Goal: Transaction & Acquisition: Purchase product/service

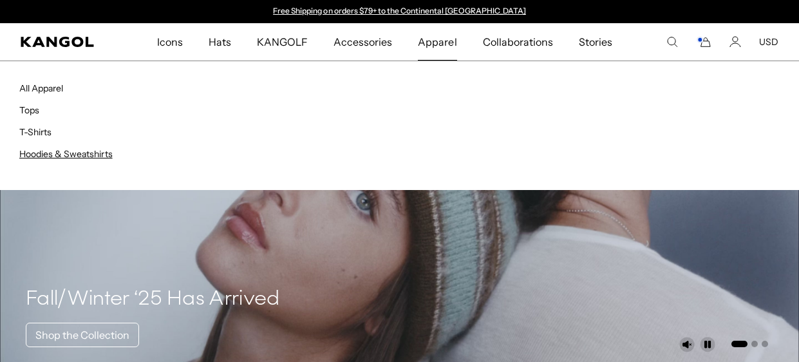
click at [48, 154] on link "Hoodies & Sweatshirts" at bounding box center [65, 154] width 93 height 12
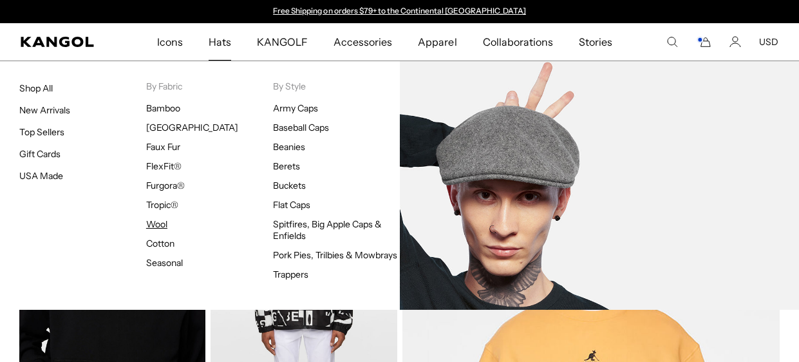
click at [154, 223] on link "Wool" at bounding box center [156, 224] width 21 height 12
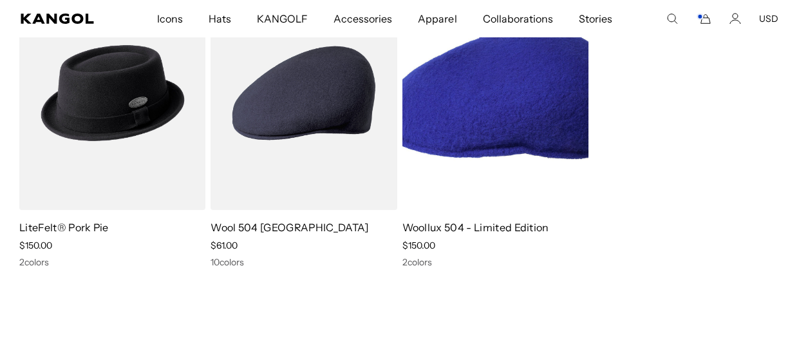
click at [540, 158] on img at bounding box center [495, 93] width 186 height 234
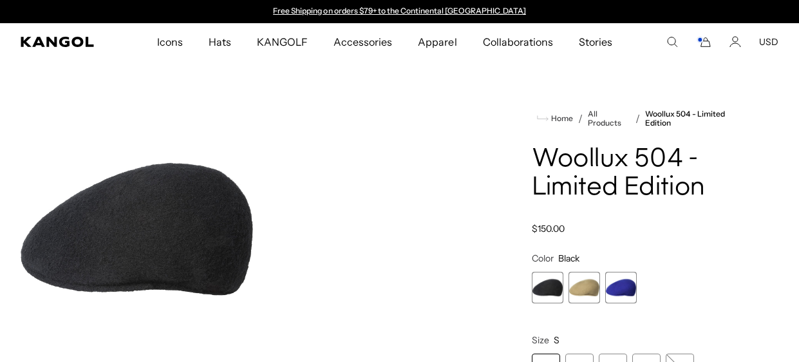
scroll to position [102, 0]
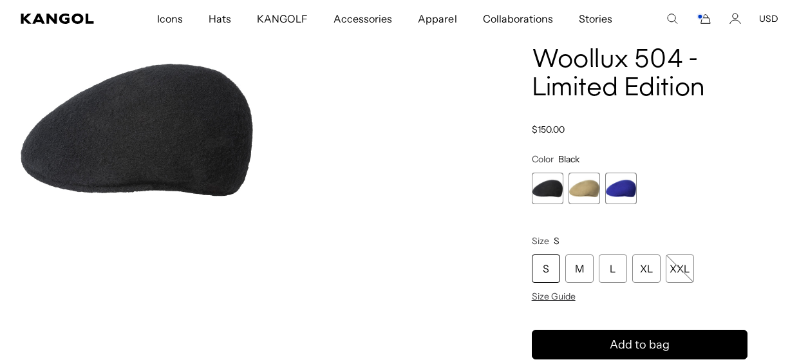
scroll to position [0, 264]
click at [577, 191] on span "2 of 3" at bounding box center [584, 188] width 32 height 32
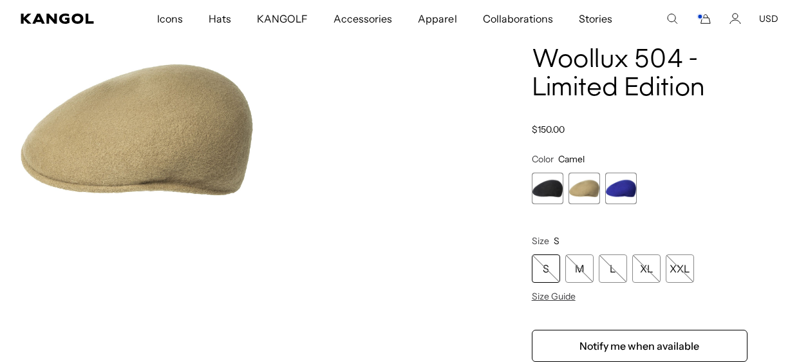
click at [626, 190] on span "3 of 3" at bounding box center [621, 188] width 32 height 32
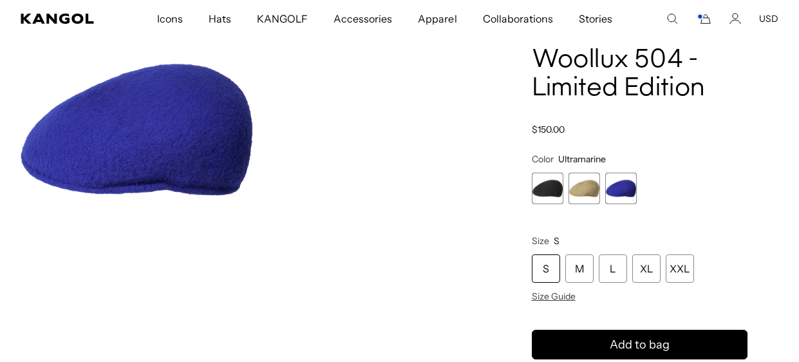
scroll to position [0, 264]
click at [550, 188] on span "1 of 3" at bounding box center [547, 188] width 32 height 32
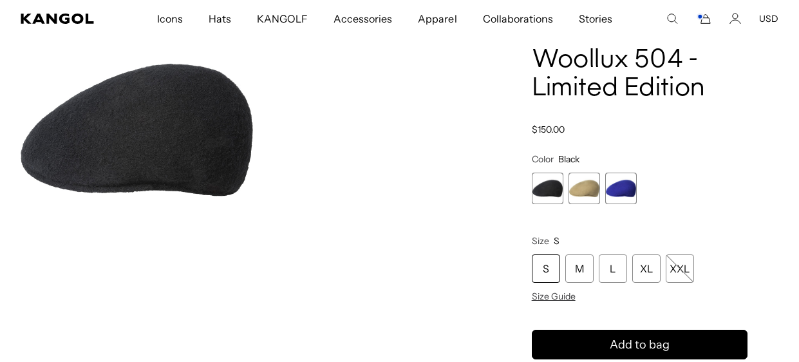
click at [619, 191] on span "3 of 3" at bounding box center [621, 188] width 32 height 32
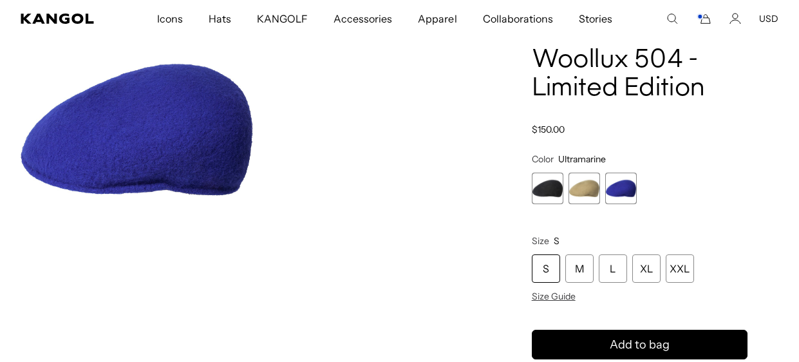
click at [590, 188] on span "2 of 3" at bounding box center [584, 188] width 32 height 32
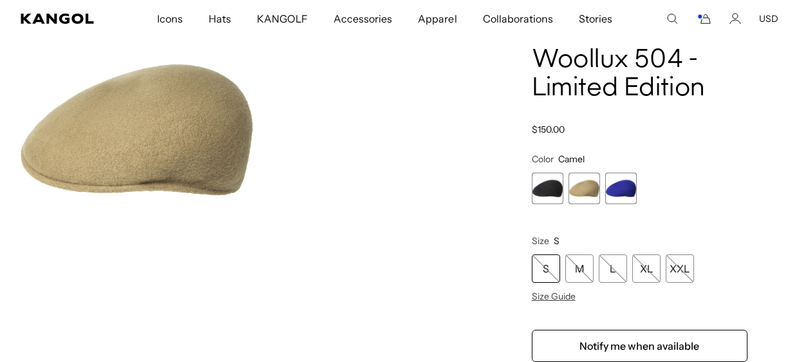
scroll to position [0, 264]
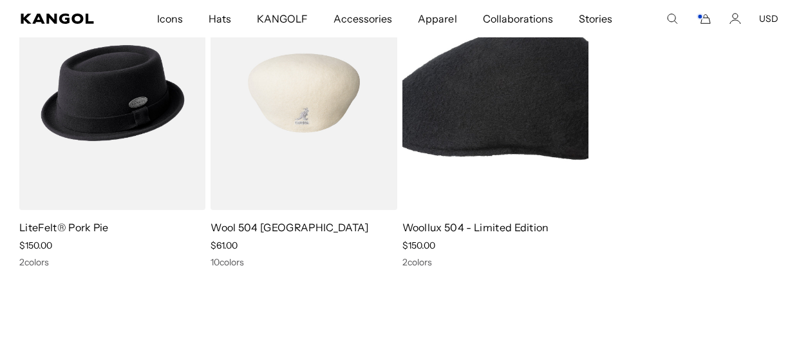
click at [324, 177] on img at bounding box center [303, 93] width 186 height 234
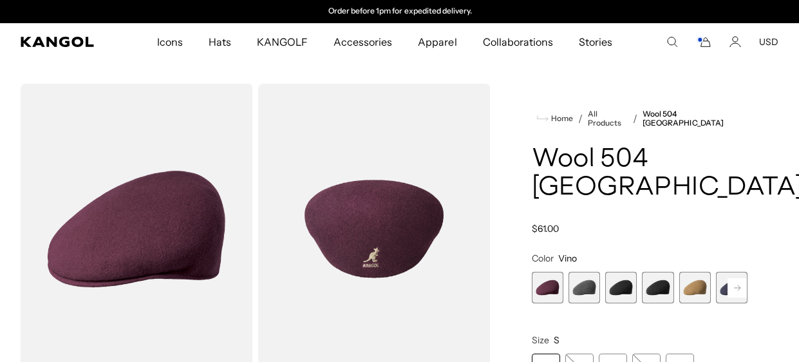
click at [590, 272] on span "2 of 12" at bounding box center [584, 288] width 32 height 32
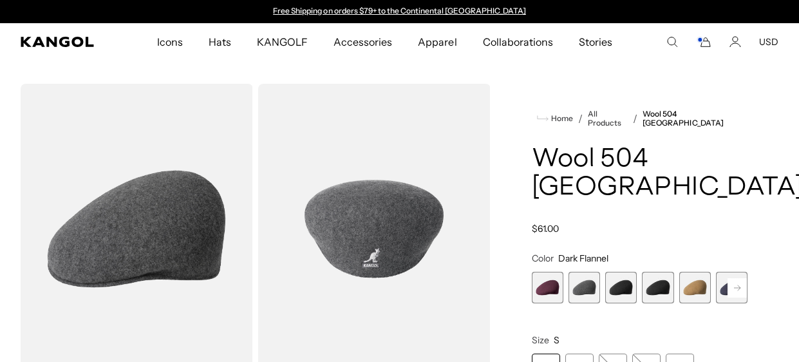
click at [607, 272] on span "3 of 12" at bounding box center [621, 288] width 32 height 32
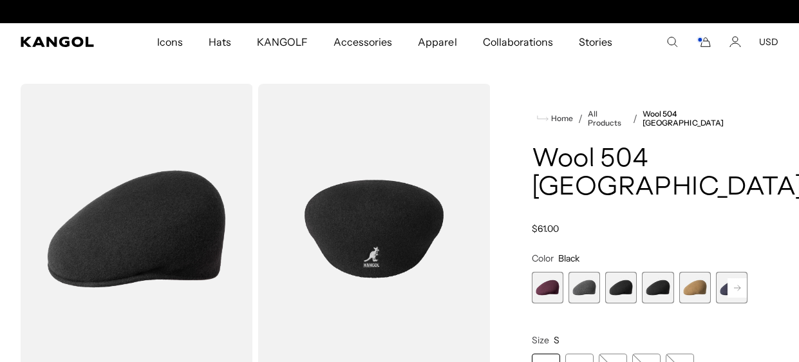
scroll to position [0, 264]
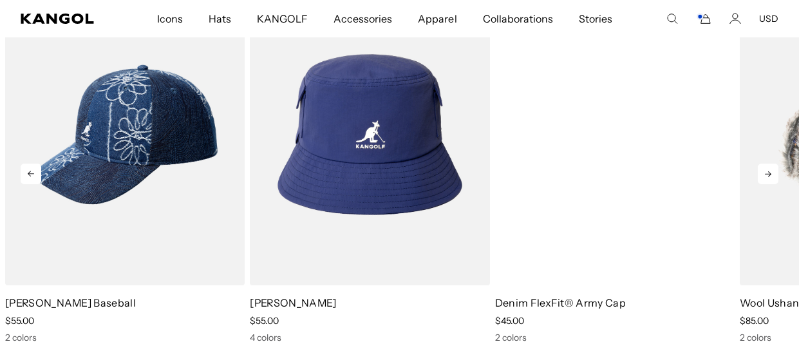
scroll to position [0, 264]
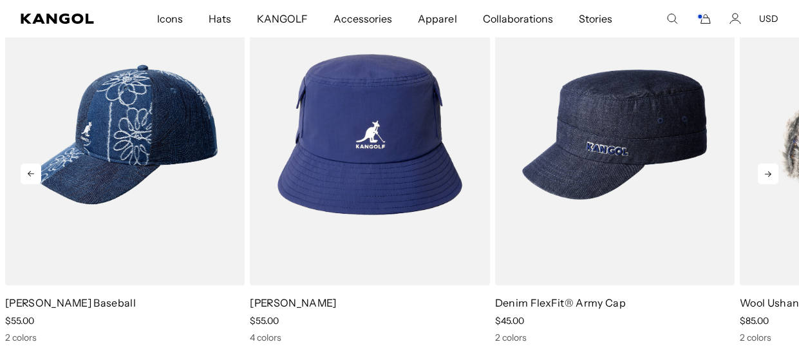
click at [769, 178] on icon at bounding box center [767, 173] width 21 height 21
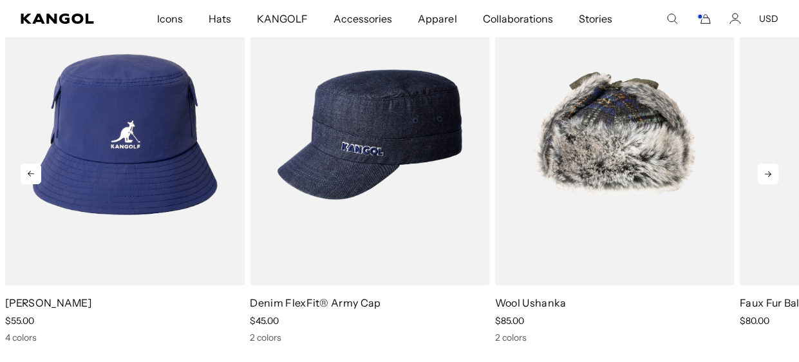
scroll to position [0, 0]
click at [769, 178] on icon at bounding box center [767, 173] width 21 height 21
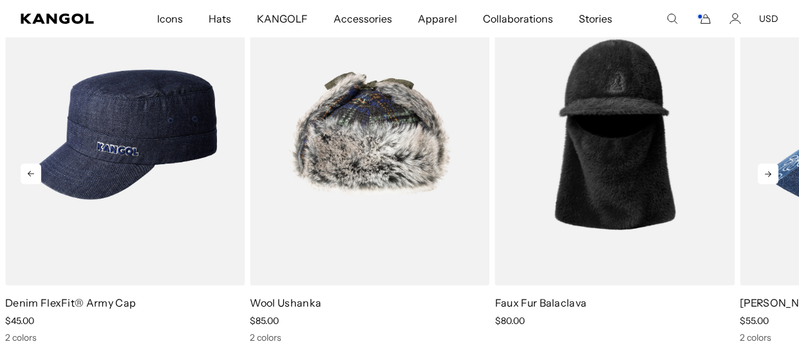
click at [769, 178] on icon at bounding box center [767, 173] width 21 height 21
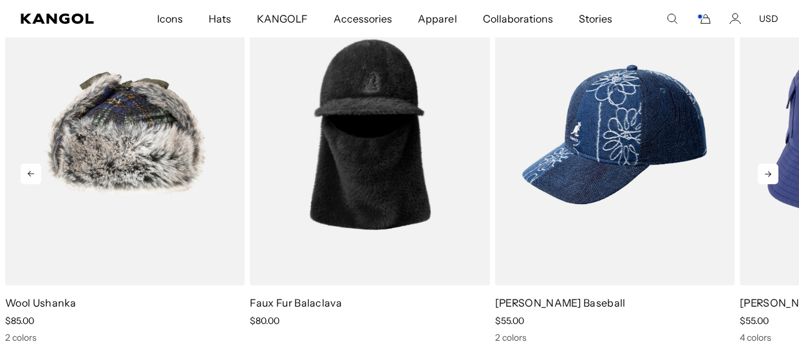
scroll to position [0, 264]
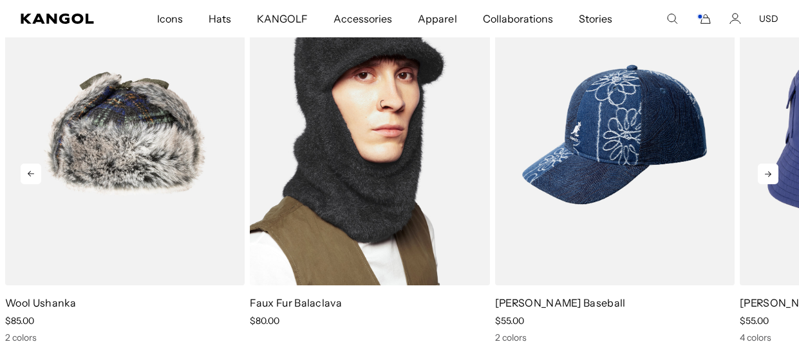
click at [387, 224] on img "5 of 5" at bounding box center [369, 134] width 239 height 300
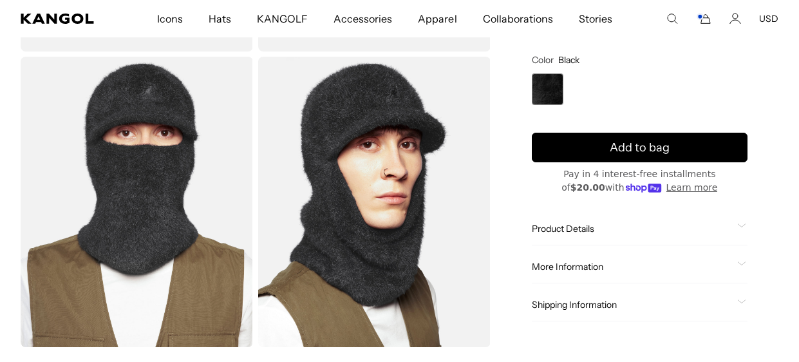
scroll to position [315, 0]
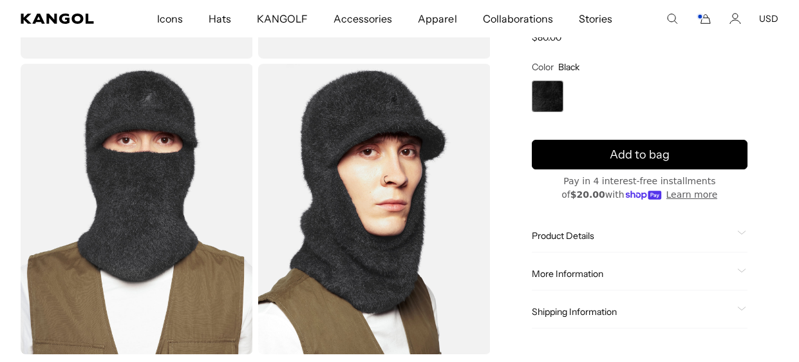
click at [738, 233] on icon at bounding box center [741, 232] width 9 height 5
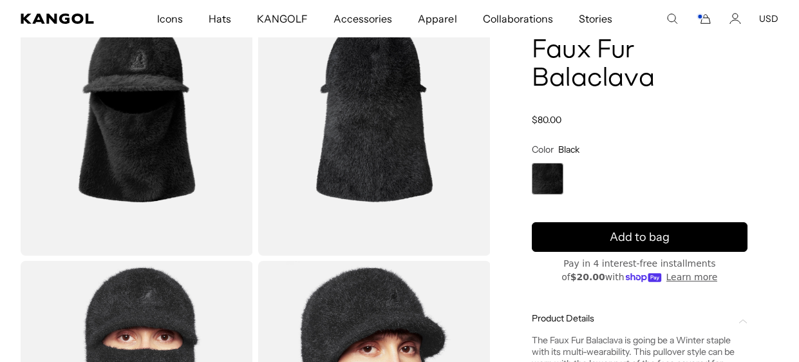
scroll to position [133, 0]
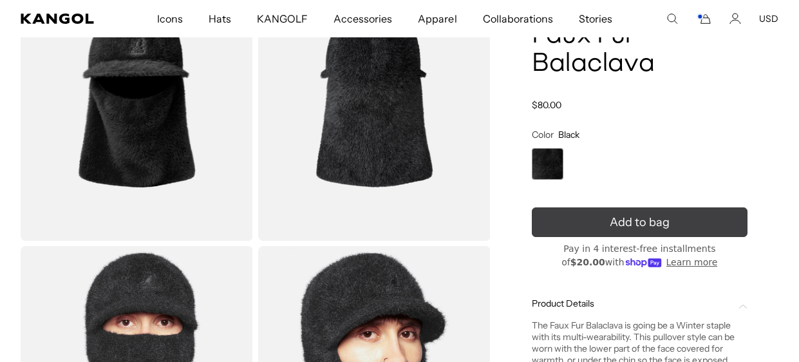
click at [669, 207] on button "Add to bag" at bounding box center [639, 222] width 216 height 30
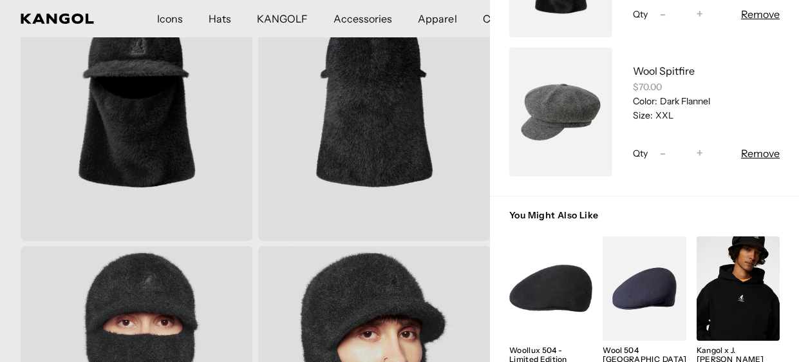
scroll to position [205, 0]
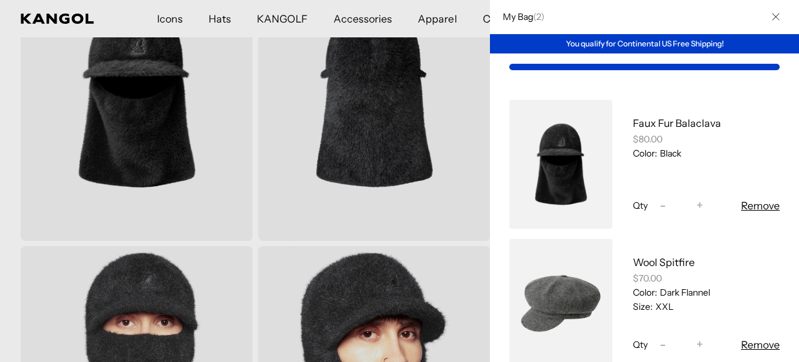
click at [553, 313] on link "My Bag" at bounding box center [560, 303] width 103 height 129
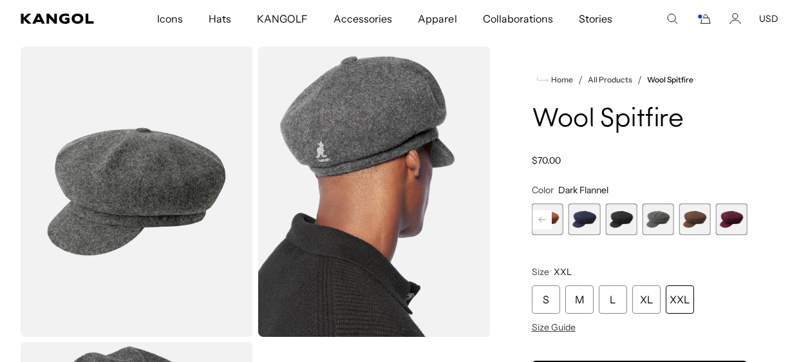
click at [625, 218] on span "5 of 8" at bounding box center [621, 219] width 32 height 32
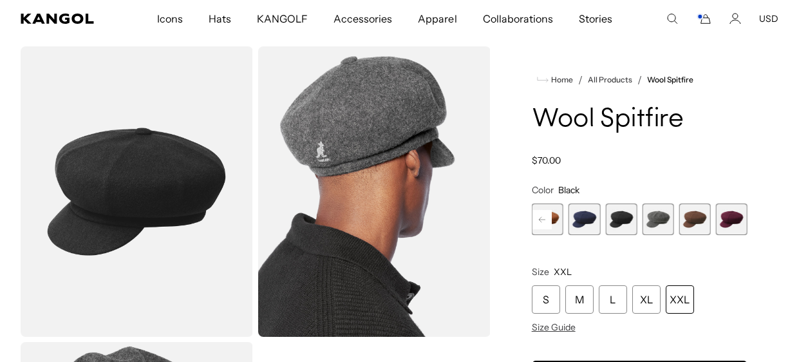
scroll to position [0, 264]
click at [687, 221] on span "7 of 8" at bounding box center [695, 219] width 32 height 32
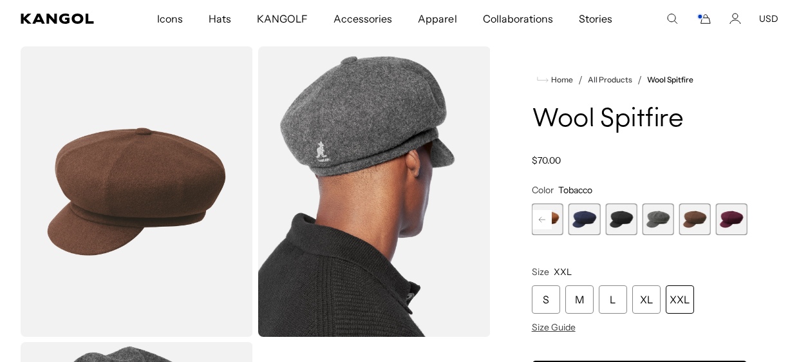
click at [733, 216] on span "8 of 8" at bounding box center [732, 219] width 32 height 32
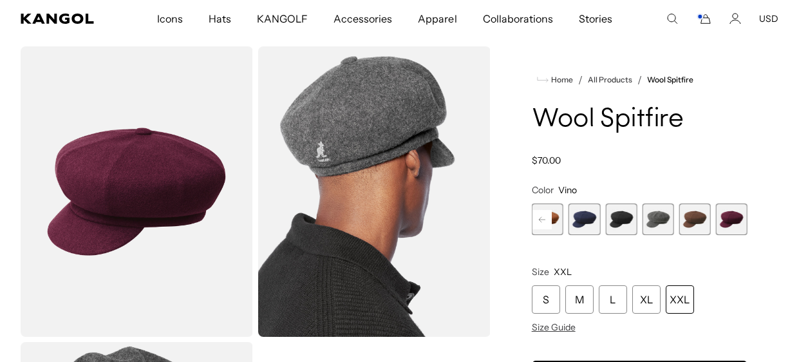
scroll to position [0, 264]
click at [661, 216] on span "6 of 8" at bounding box center [658, 219] width 32 height 32
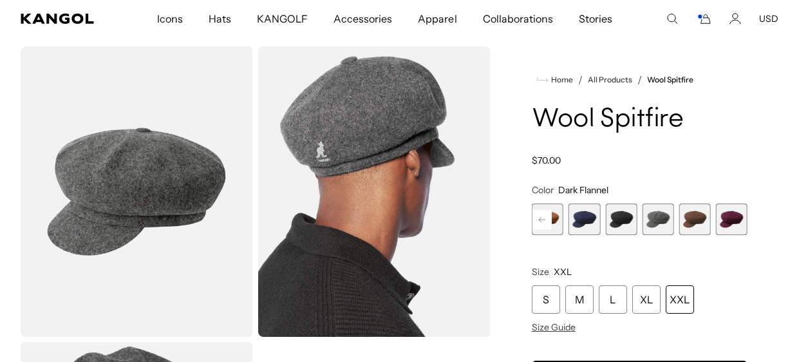
click at [621, 224] on span "5 of 8" at bounding box center [621, 219] width 32 height 32
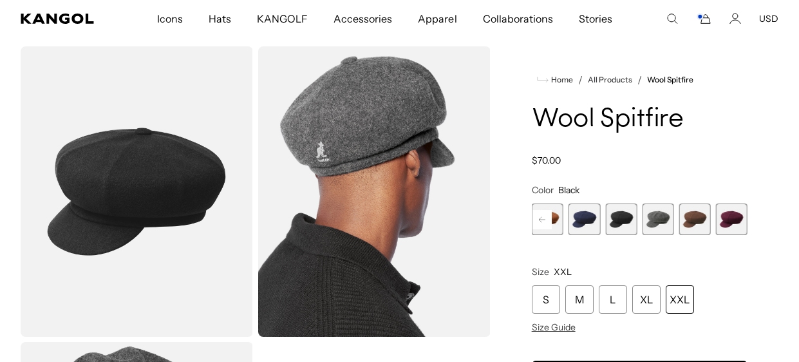
click at [585, 234] on span "4 of 8" at bounding box center [584, 219] width 32 height 32
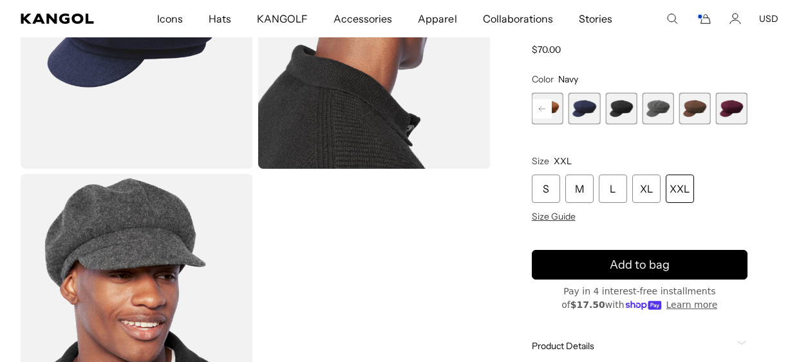
click at [542, 107] on icon at bounding box center [542, 108] width 6 height 5
click at [549, 105] on span "1 of 8" at bounding box center [547, 109] width 32 height 32
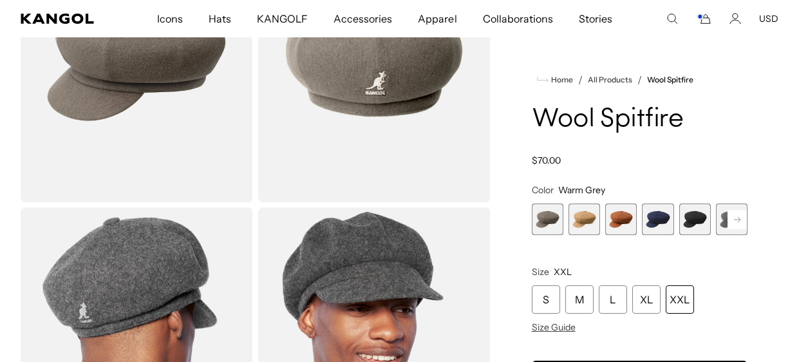
scroll to position [163, 0]
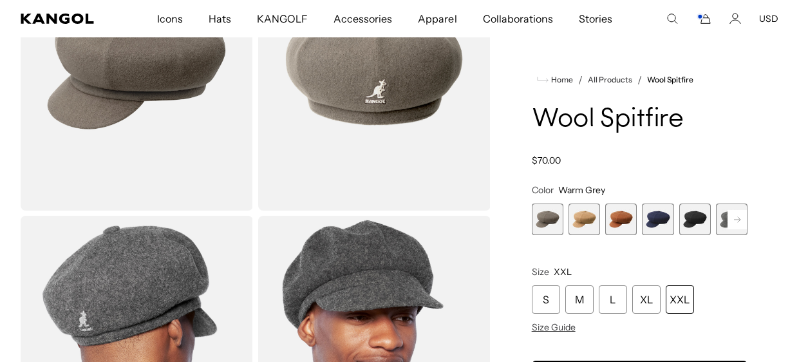
click at [723, 217] on span "6 of 8" at bounding box center [732, 219] width 32 height 32
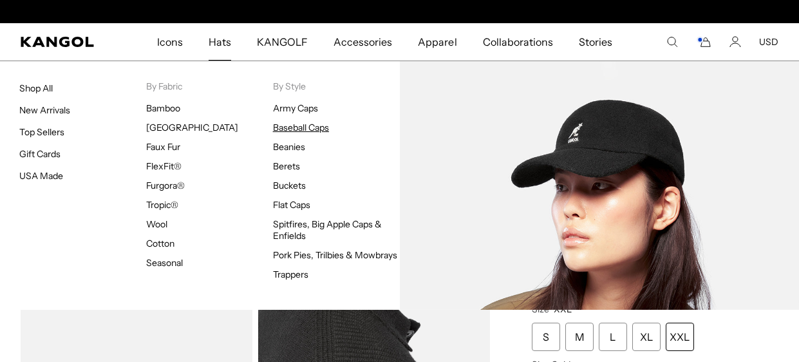
scroll to position [0, 264]
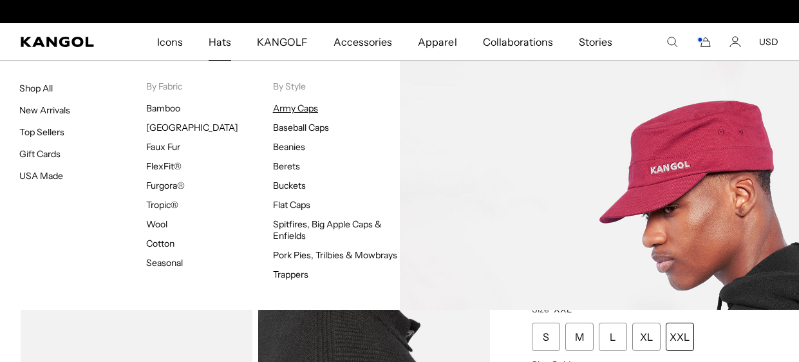
click at [301, 106] on link "Army Caps" at bounding box center [295, 108] width 45 height 12
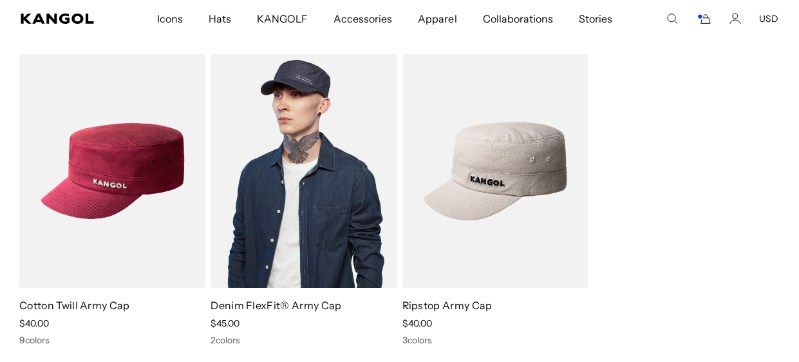
click at [297, 278] on img at bounding box center [303, 171] width 186 height 234
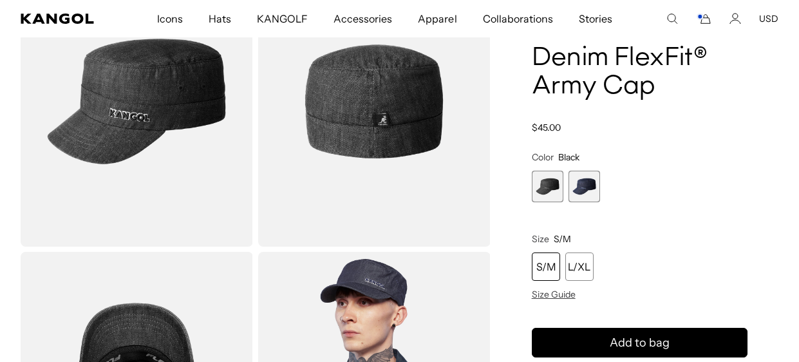
scroll to position [0, 264]
click at [577, 272] on div "L/XL" at bounding box center [579, 266] width 28 height 28
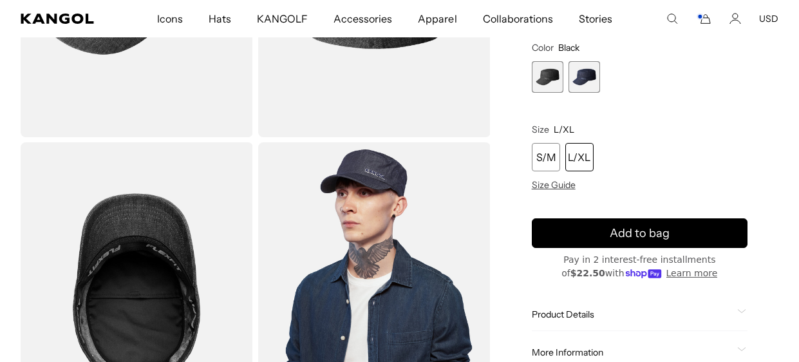
scroll to position [226, 0]
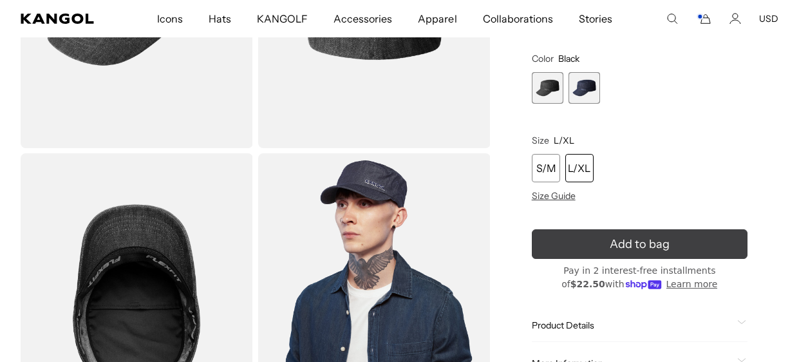
click at [625, 238] on span "Add to bag" at bounding box center [639, 243] width 60 height 17
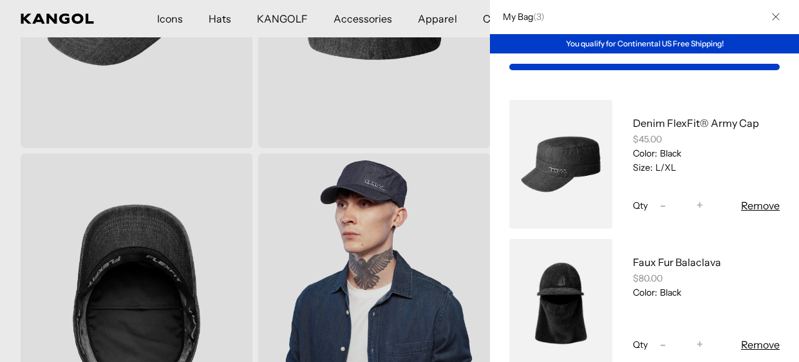
scroll to position [0, 0]
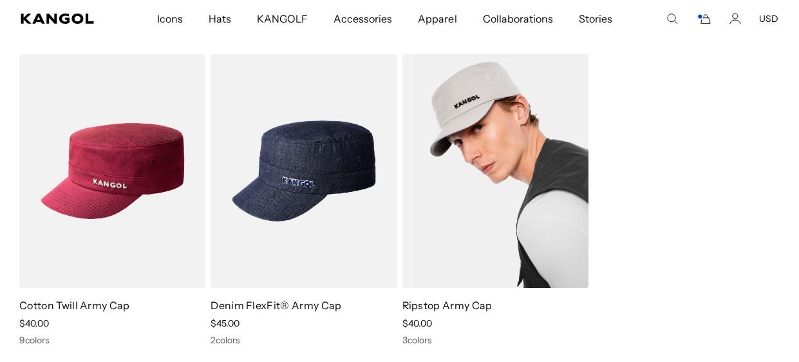
scroll to position [0, 264]
click at [523, 230] on img at bounding box center [495, 171] width 186 height 234
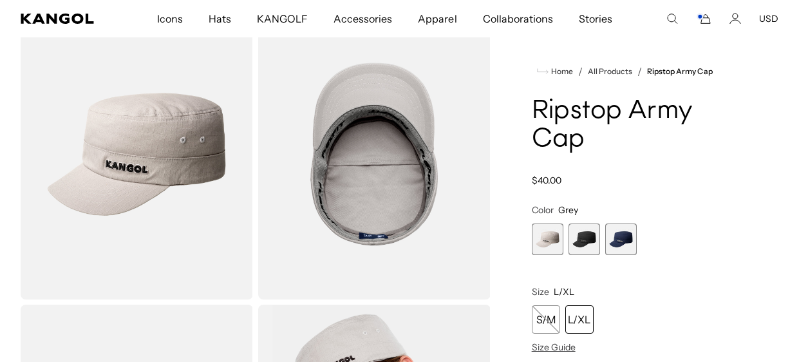
scroll to position [0, 264]
click at [580, 246] on span "2 of 3" at bounding box center [584, 239] width 32 height 32
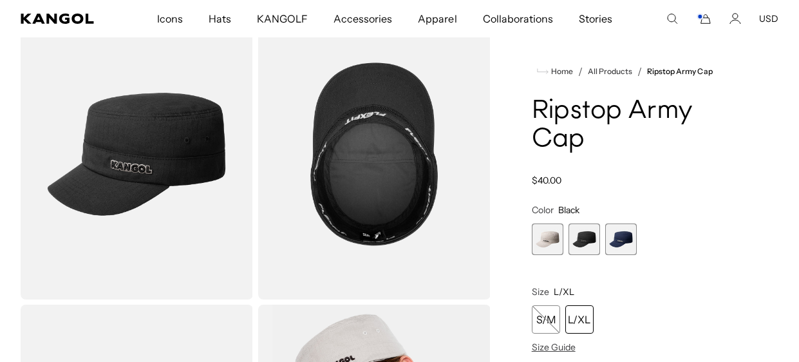
click at [618, 237] on span "3 of 3" at bounding box center [621, 239] width 32 height 32
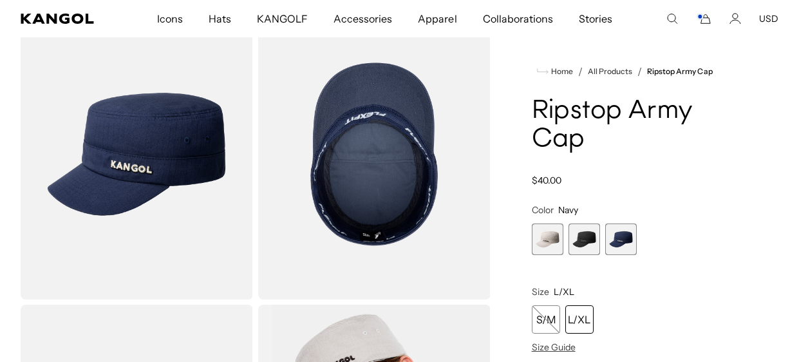
click at [590, 239] on span "2 of 3" at bounding box center [584, 239] width 32 height 32
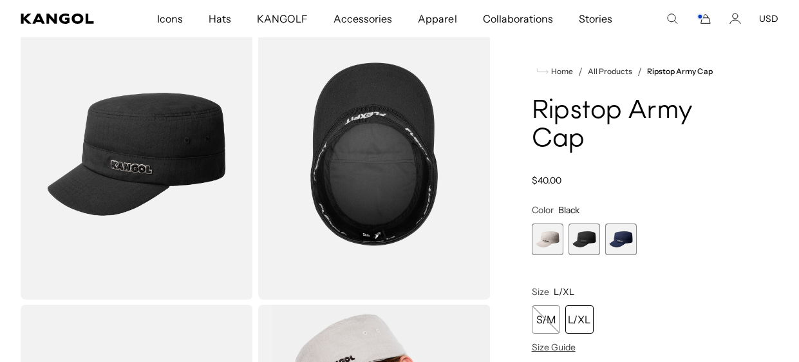
scroll to position [0, 264]
click at [614, 243] on span "3 of 3" at bounding box center [621, 239] width 32 height 32
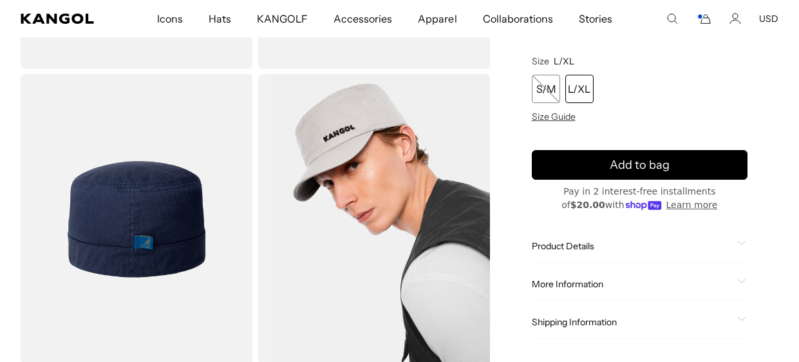
scroll to position [300, 0]
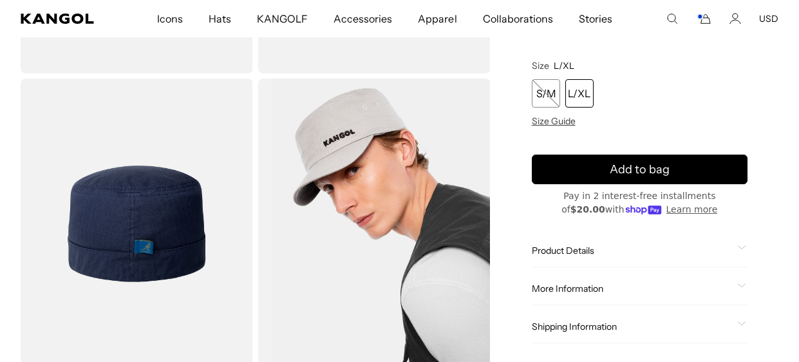
click at [590, 93] on div "L/XL" at bounding box center [579, 93] width 28 height 28
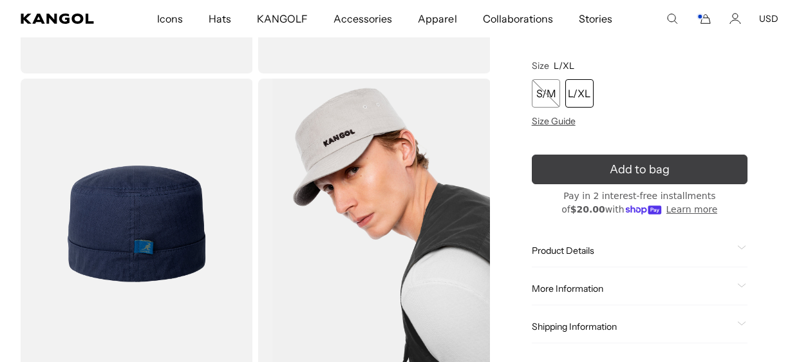
scroll to position [0, 0]
click at [618, 162] on span "Add to bag" at bounding box center [639, 169] width 60 height 17
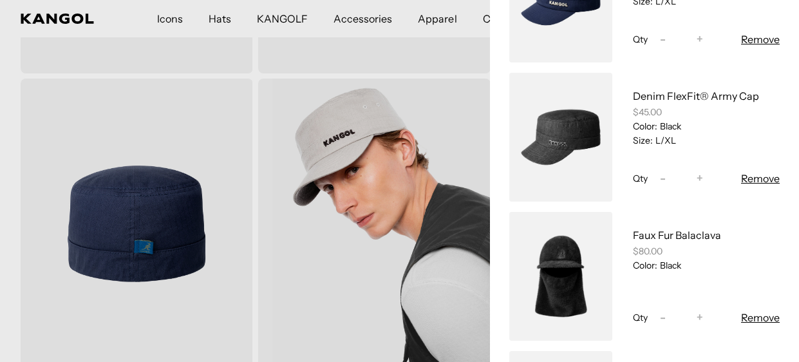
scroll to position [0, 264]
click at [547, 135] on link "My Bag" at bounding box center [560, 137] width 103 height 129
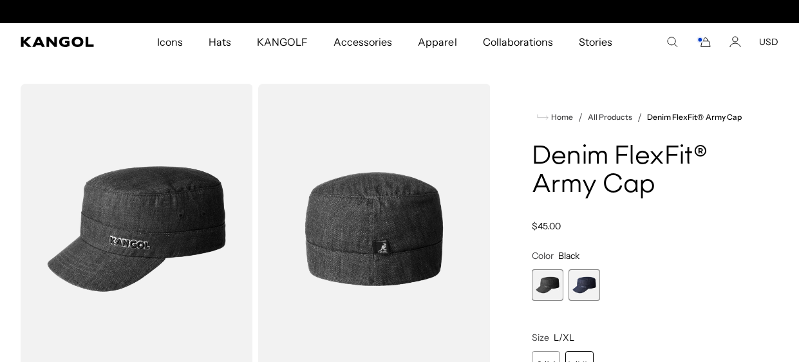
scroll to position [0, 264]
click at [699, 40] on rect "Cart" at bounding box center [699, 39] width 5 height 5
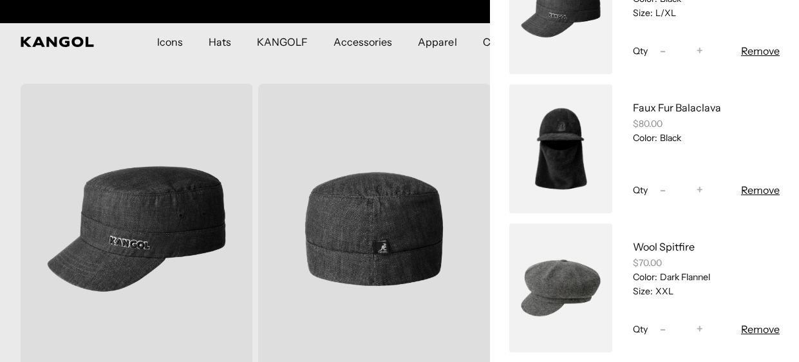
scroll to position [0, 0]
click at [560, 149] on link "My Bag" at bounding box center [560, 148] width 103 height 129
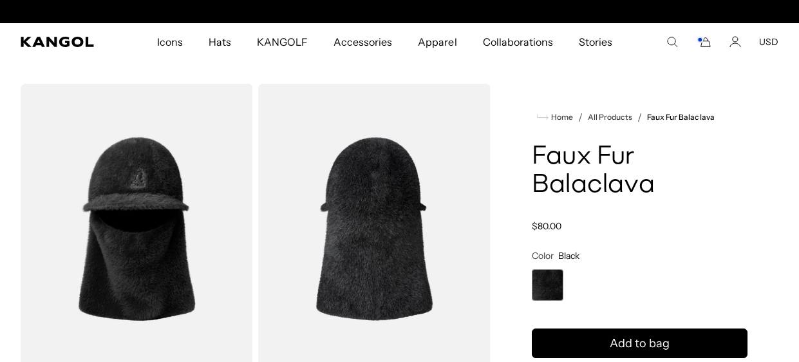
click at [204, 185] on img "Gallery Viewer" at bounding box center [137, 229] width 232 height 290
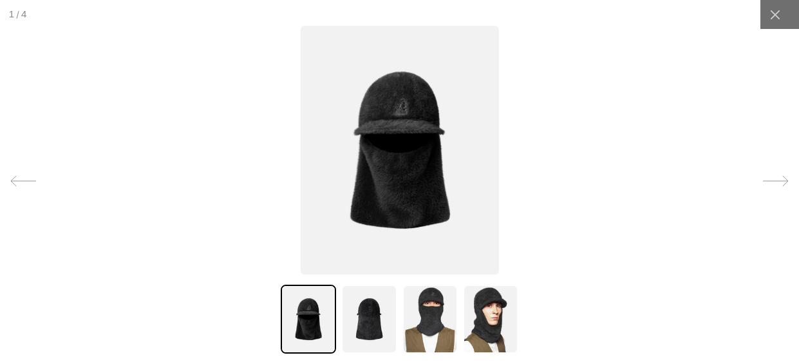
click at [784, 180] on icon at bounding box center [774, 181] width 25 height 10
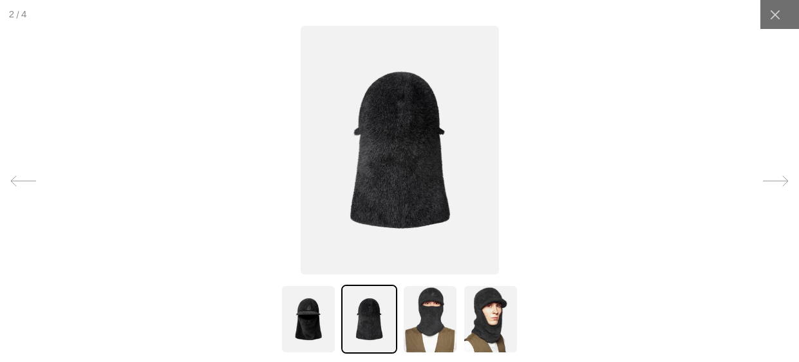
click at [784, 180] on icon at bounding box center [774, 181] width 25 height 10
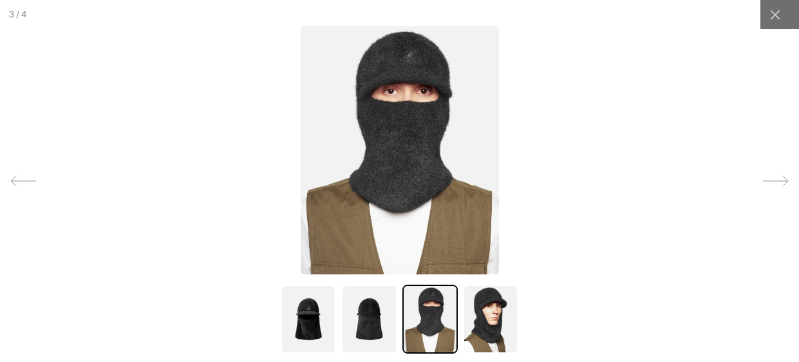
scroll to position [0, 264]
click at [784, 180] on icon at bounding box center [774, 181] width 25 height 10
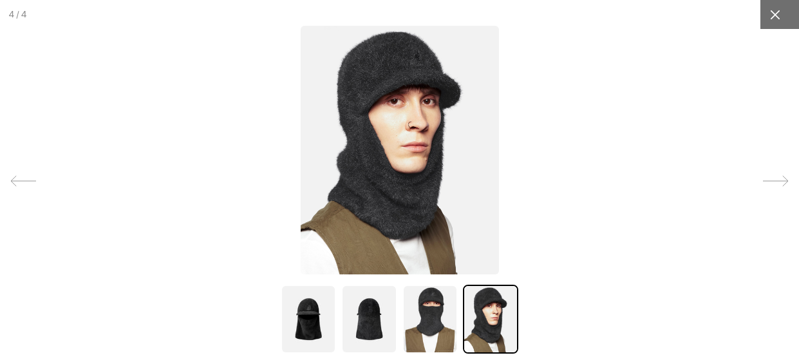
click at [777, 13] on icon at bounding box center [774, 14] width 13 height 13
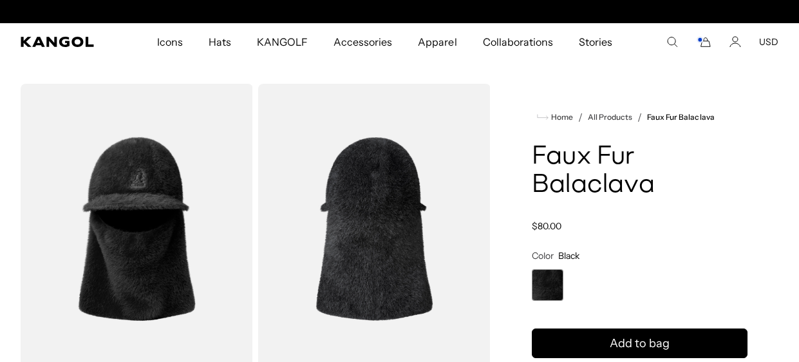
scroll to position [0, 0]
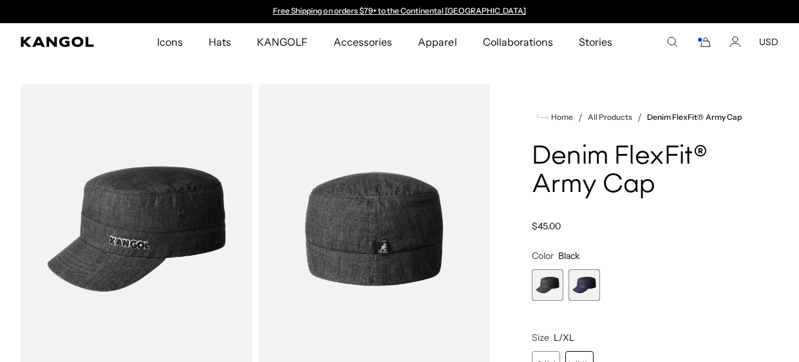
click at [708, 48] on comp-header "Icons Icons Buckets & Casuals Berets 504s & 507s" at bounding box center [399, 41] width 799 height 37
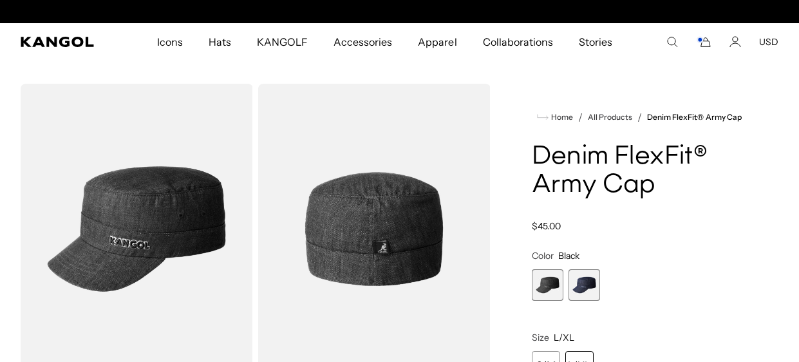
scroll to position [0, 264]
click at [708, 46] on icon "Cart" at bounding box center [705, 42] width 9 height 9
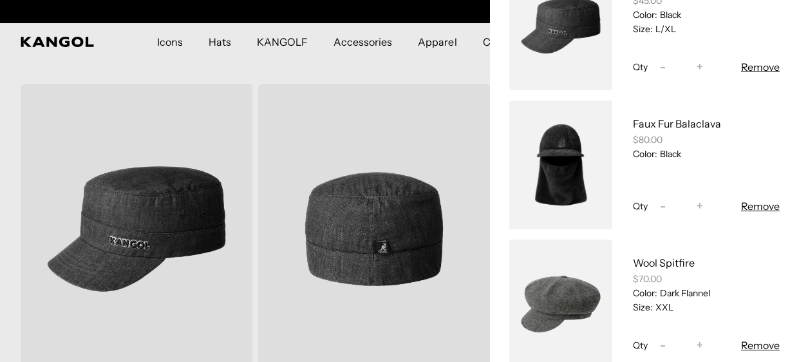
scroll to position [0, 0]
click at [259, 48] on div at bounding box center [399, 181] width 799 height 362
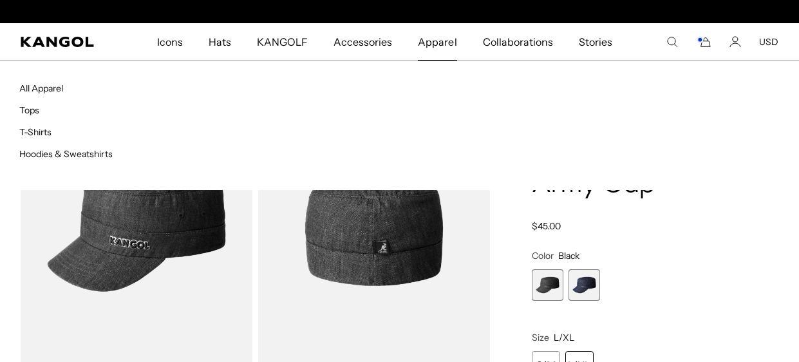
scroll to position [0, 264]
click at [98, 151] on link "Hoodies & Sweatshirts" at bounding box center [65, 154] width 93 height 12
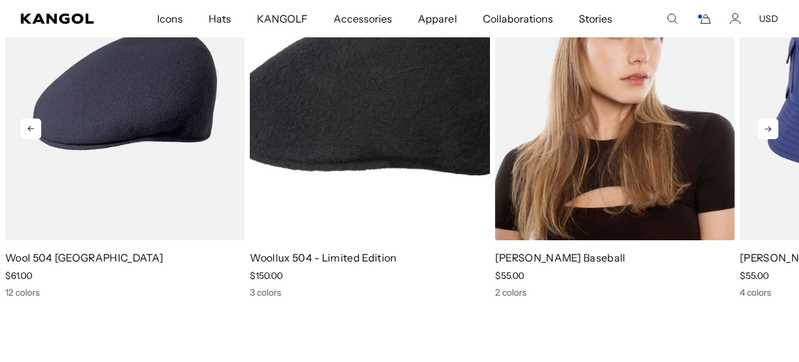
click at [581, 239] on img "3 of 5" at bounding box center [614, 89] width 239 height 300
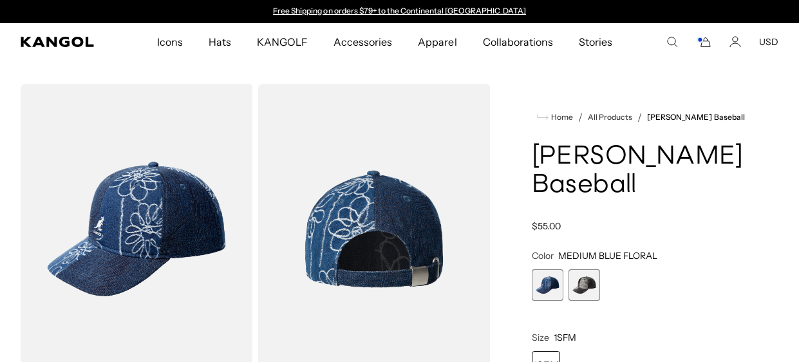
click at [589, 279] on span "2 of 2" at bounding box center [584, 285] width 32 height 32
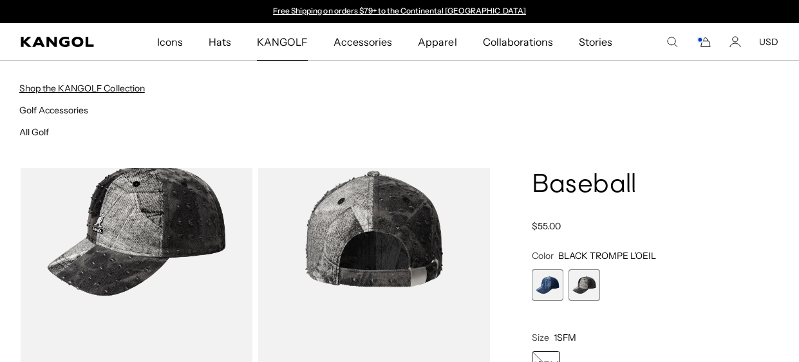
click at [69, 85] on link "Shop the KANGOLF Collection" at bounding box center [81, 88] width 125 height 12
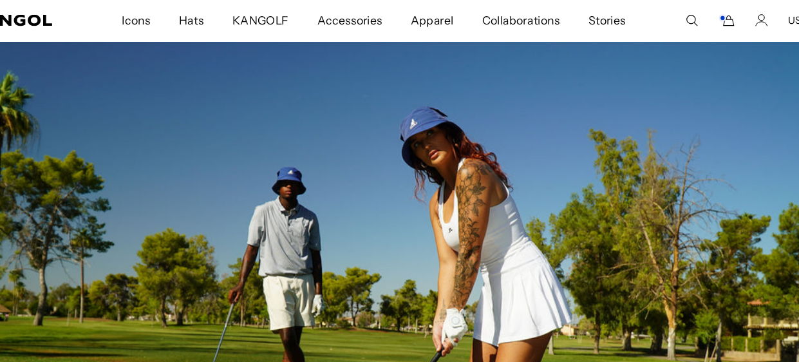
click at [441, 23] on span "Apparel" at bounding box center [437, 18] width 39 height 37
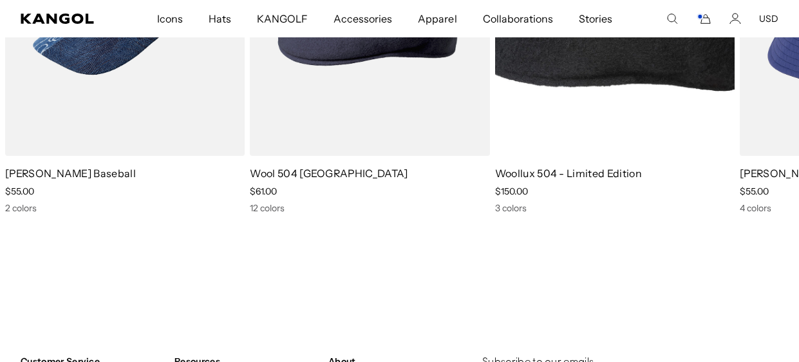
scroll to position [1366, 0]
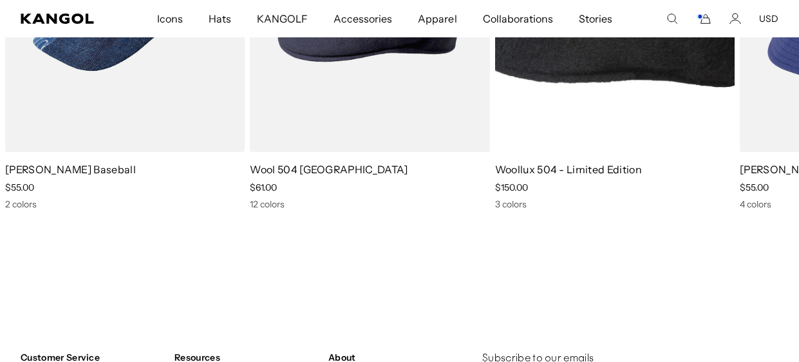
drag, startPoint x: 797, startPoint y: 46, endPoint x: 798, endPoint y: 273, distance: 226.5
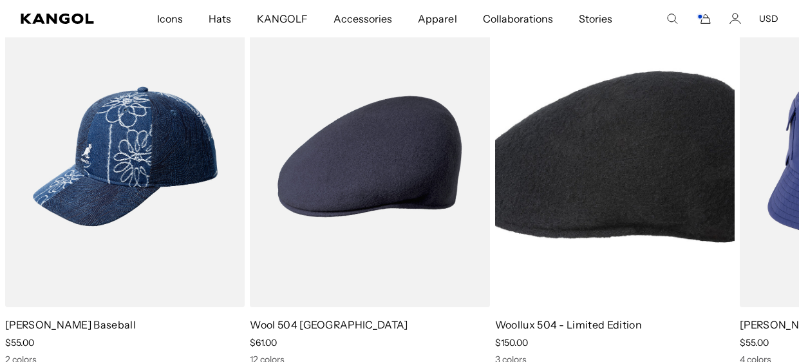
scroll to position [0, 0]
click at [775, 199] on icon at bounding box center [767, 195] width 21 height 21
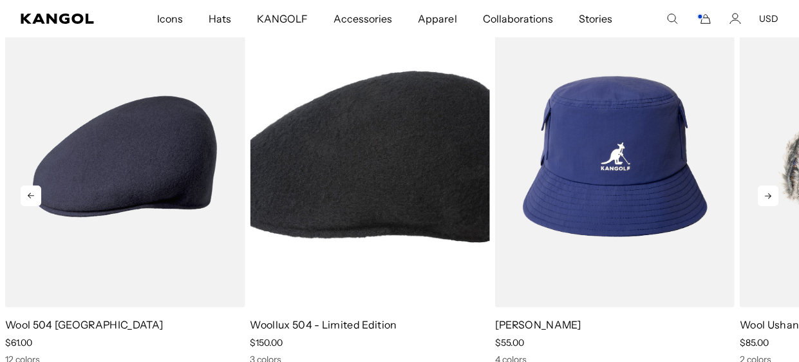
scroll to position [0, 264]
click at [775, 199] on icon at bounding box center [767, 195] width 21 height 21
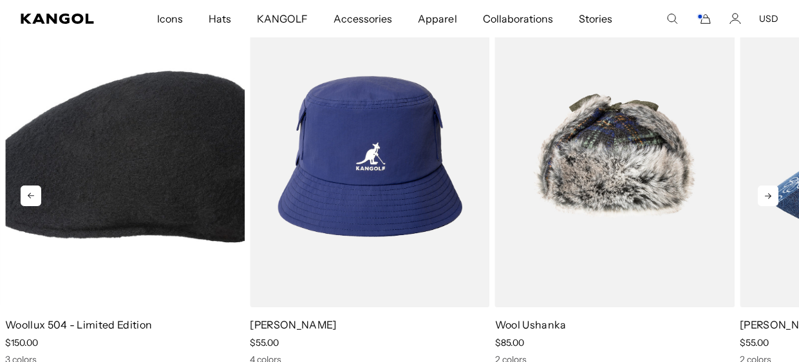
click at [775, 199] on icon at bounding box center [767, 195] width 21 height 21
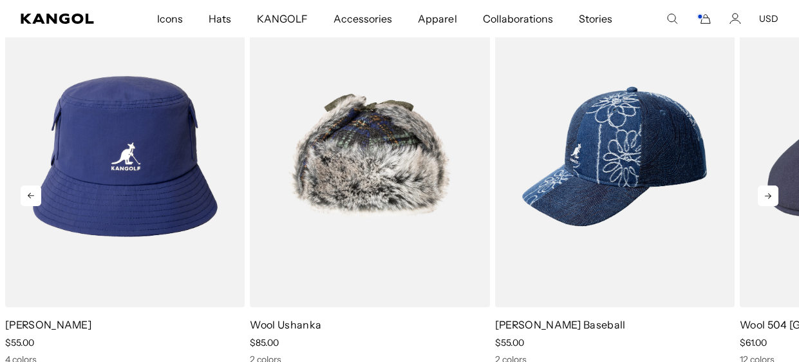
click at [775, 199] on icon at bounding box center [767, 195] width 21 height 21
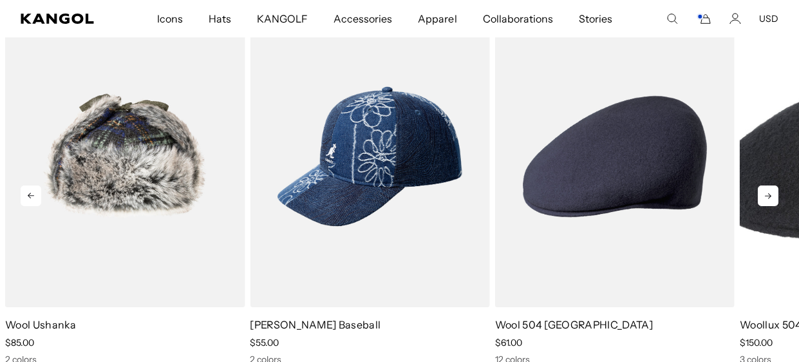
click at [775, 199] on icon at bounding box center [767, 195] width 21 height 21
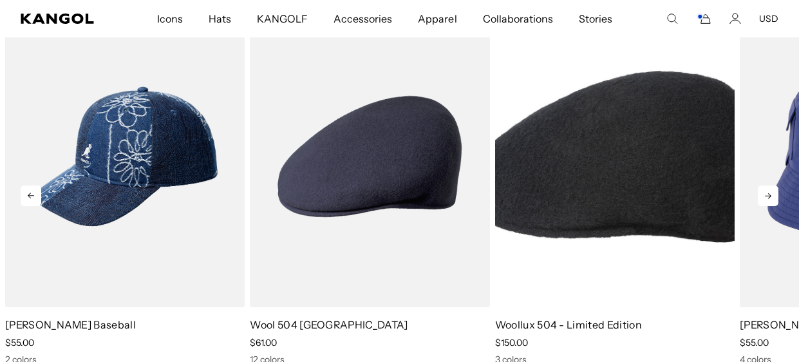
click at [775, 199] on icon at bounding box center [767, 195] width 21 height 21
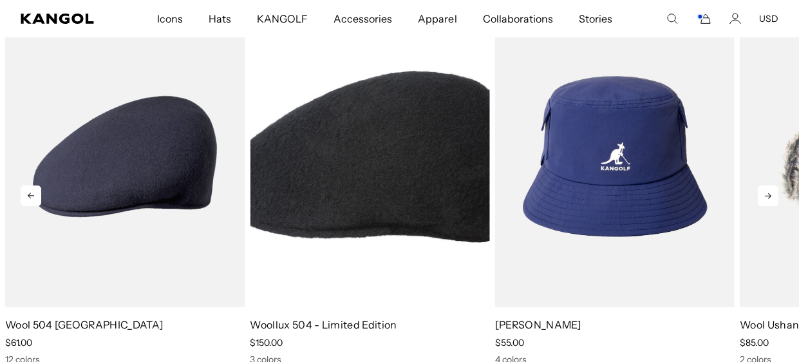
click at [775, 199] on icon at bounding box center [767, 195] width 21 height 21
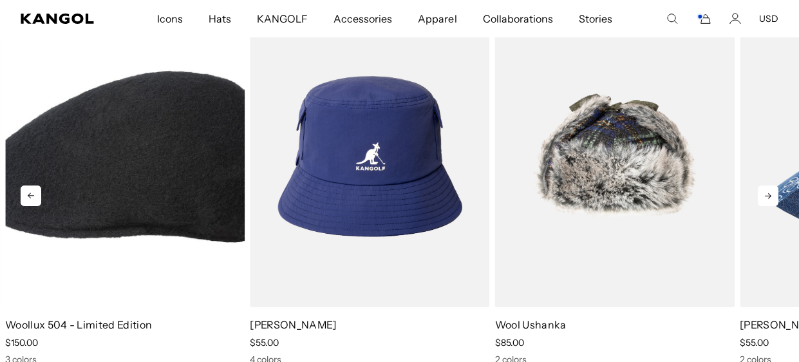
scroll to position [0, 0]
click at [775, 199] on icon at bounding box center [767, 195] width 21 height 21
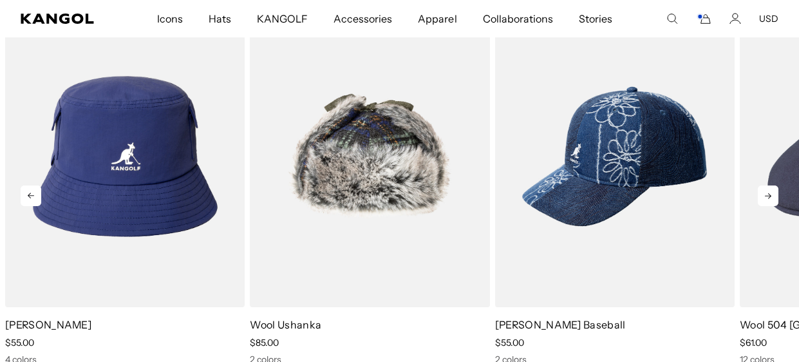
click at [775, 199] on icon at bounding box center [767, 195] width 21 height 21
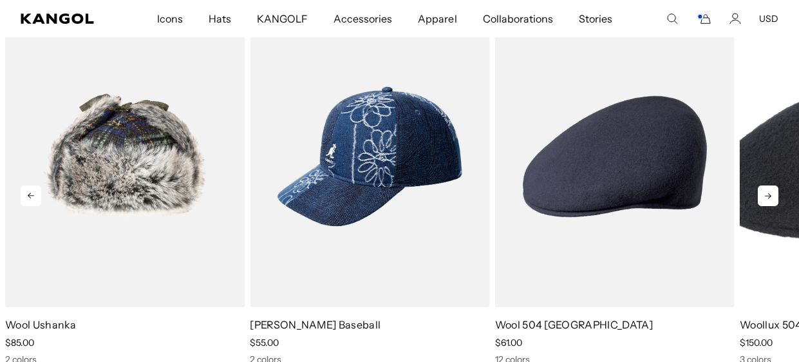
click at [775, 199] on icon at bounding box center [767, 195] width 21 height 21
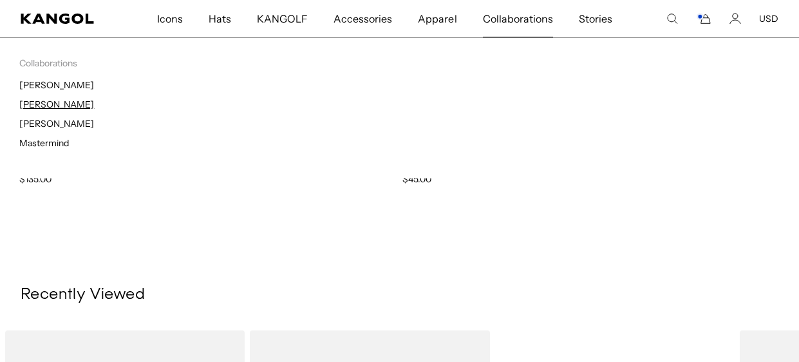
click at [46, 103] on link "[PERSON_NAME]" at bounding box center [56, 104] width 75 height 12
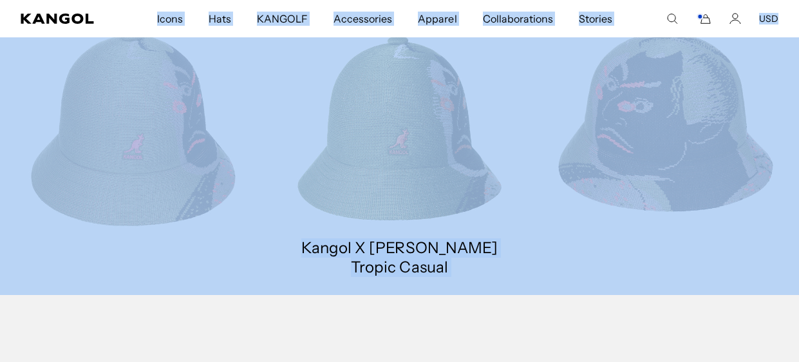
scroll to position [1064, 0]
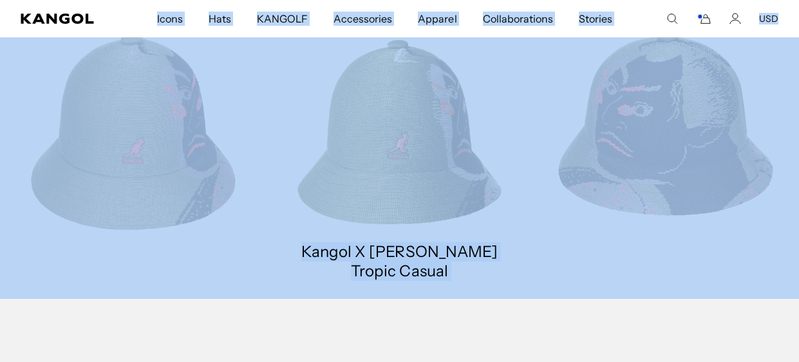
drag, startPoint x: 798, startPoint y: 15, endPoint x: 780, endPoint y: 188, distance: 174.0
click at [780, 188] on body "Skip to content My Bag ( 4 ) You qualify for Continental US Free Shipping! Rips…" at bounding box center [399, 49] width 799 height 2226
click at [581, 267] on link at bounding box center [665, 131] width 266 height 333
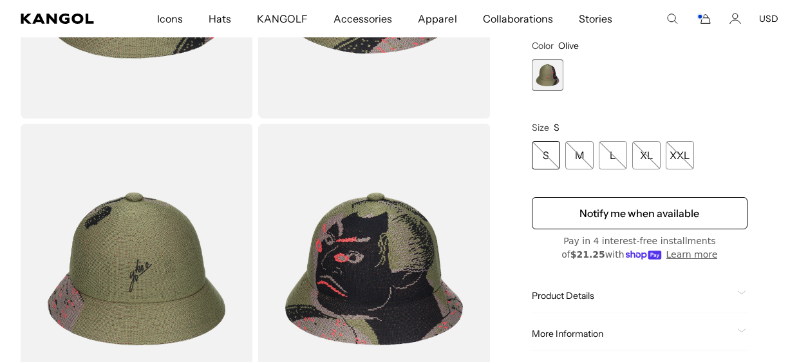
scroll to position [67, 0]
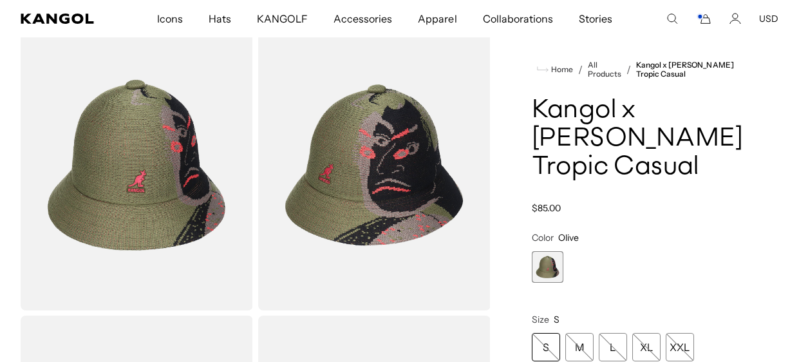
scroll to position [0, 0]
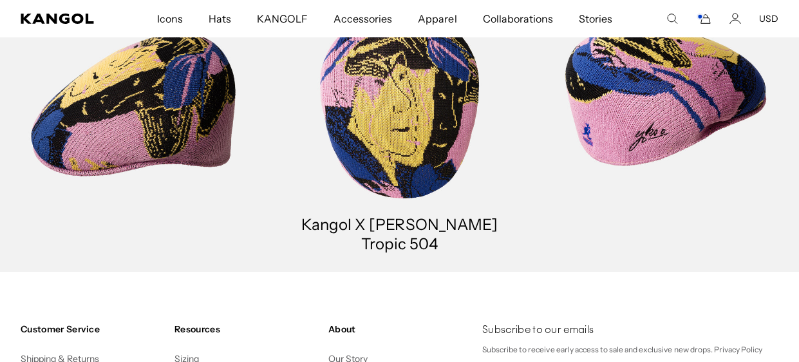
scroll to position [0, 264]
click at [662, 156] on link at bounding box center [665, 104] width 266 height 333
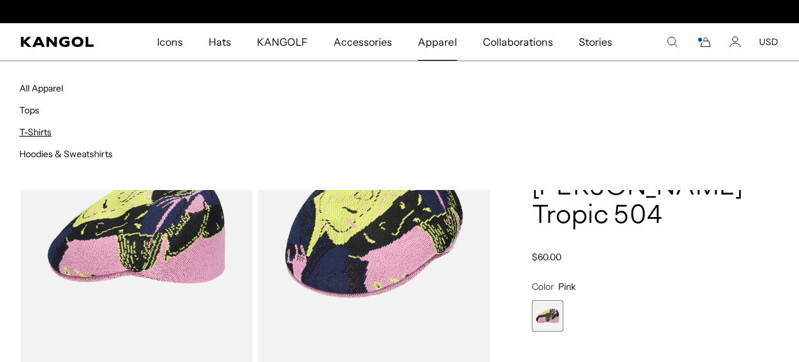
scroll to position [0, 264]
click at [35, 111] on link "Tops" at bounding box center [29, 110] width 20 height 12
